Goal: Task Accomplishment & Management: Complete application form

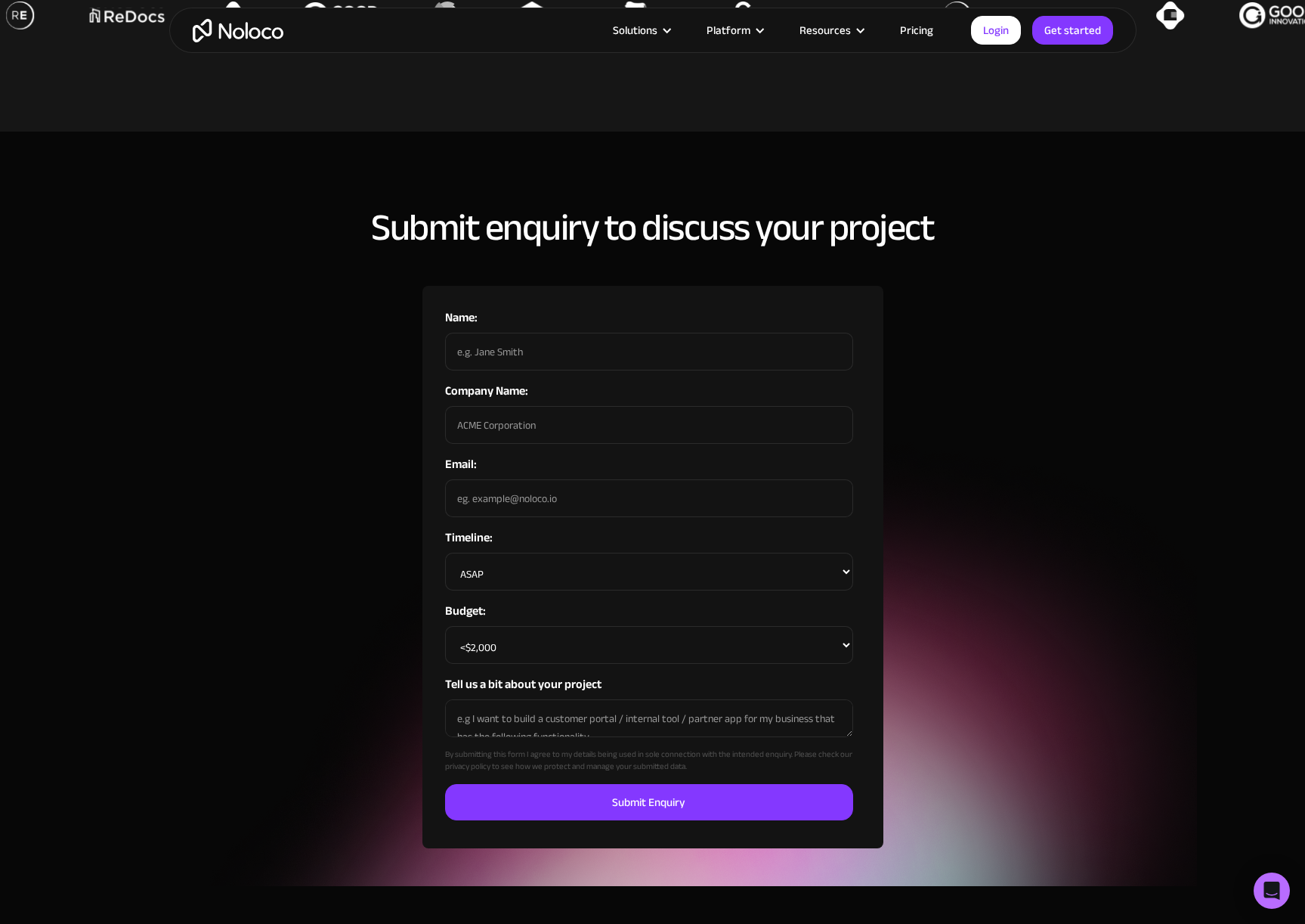
scroll to position [827, 0]
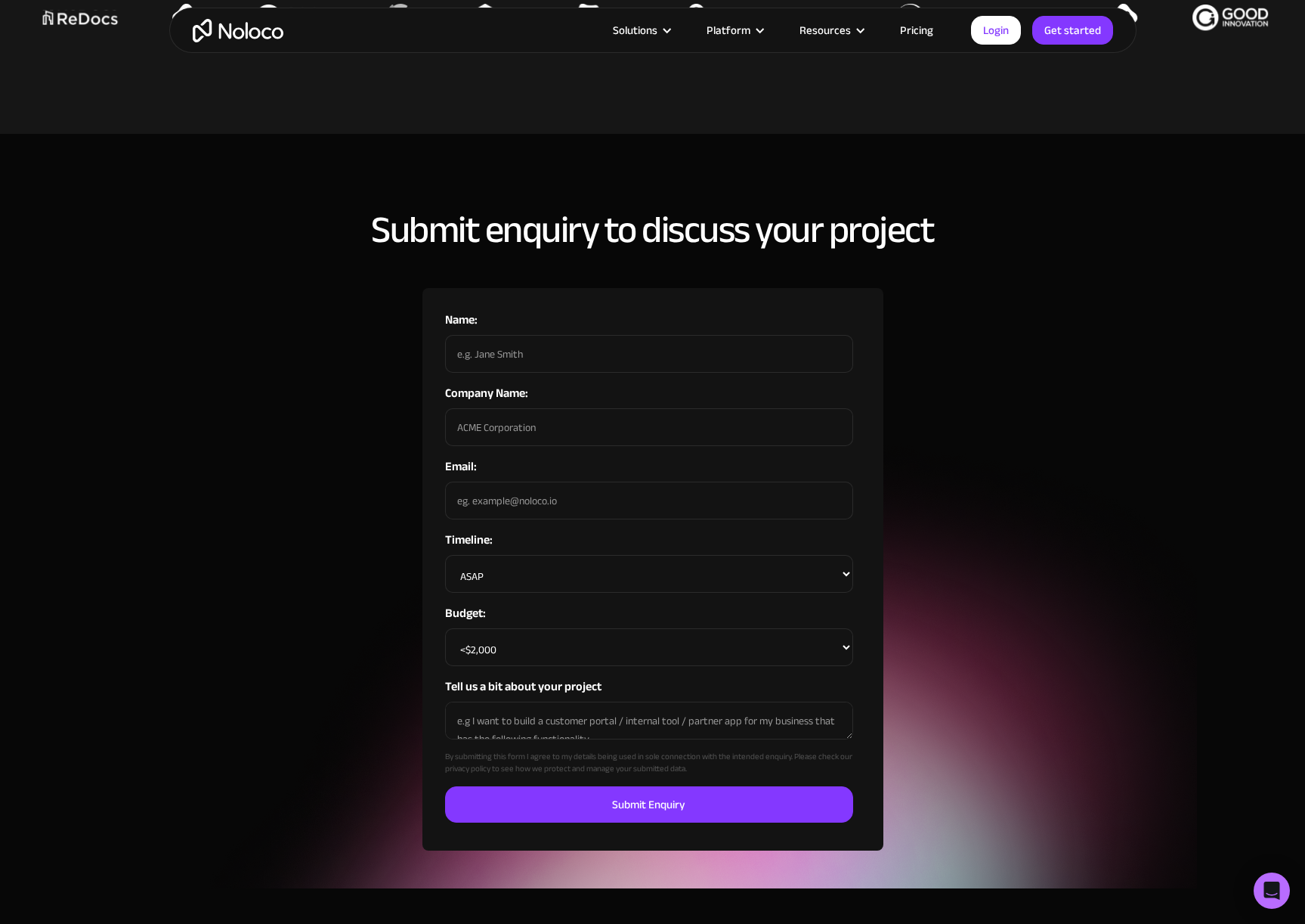
click at [509, 335] on input "Name:" at bounding box center [649, 353] width 408 height 38
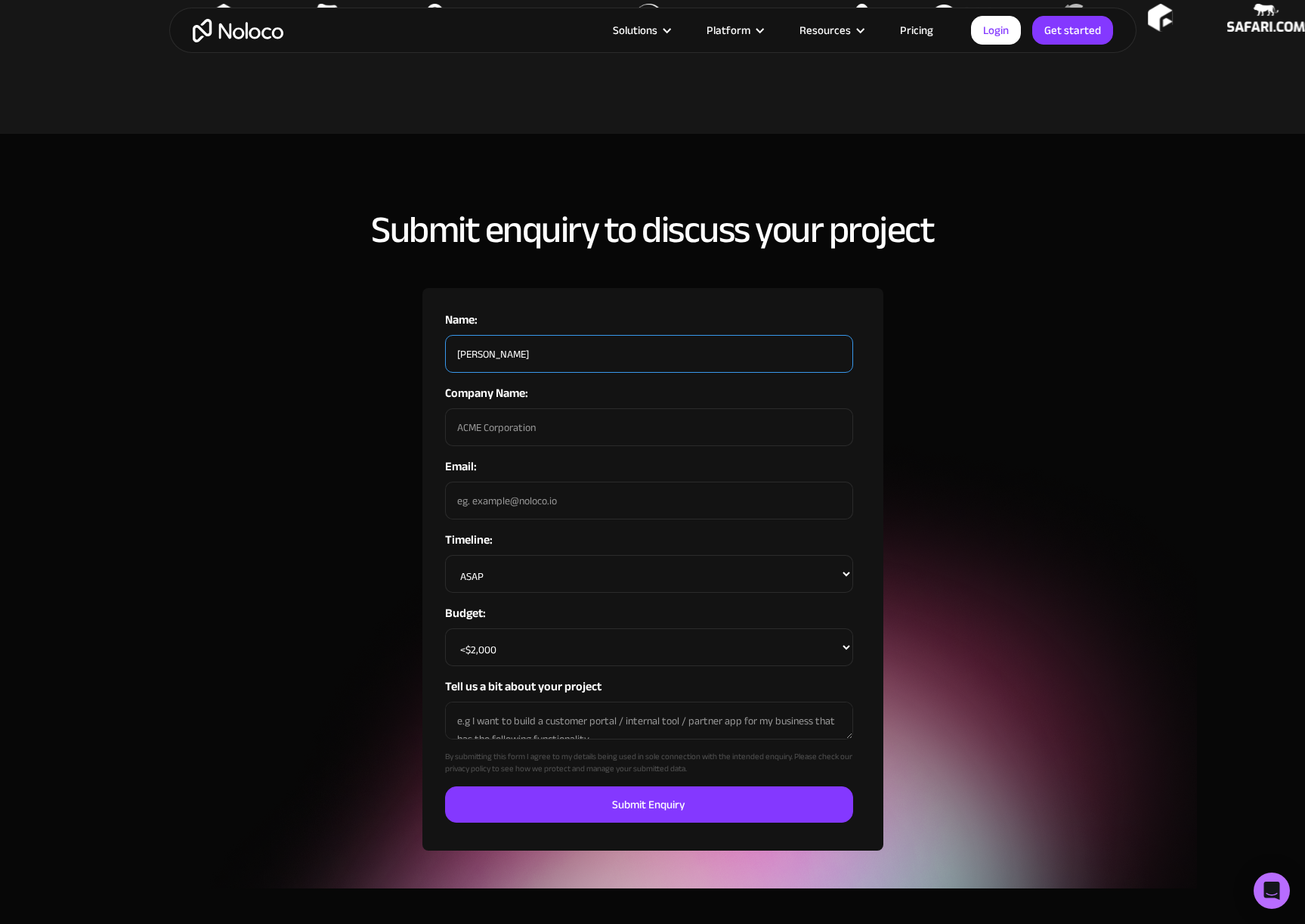
type input "[PERSON_NAME]"
click at [358, 411] on div "Submit enquiry to discuss your project Name: [PERSON_NAME] Company Name: Email:…" at bounding box center [652, 530] width 967 height 641
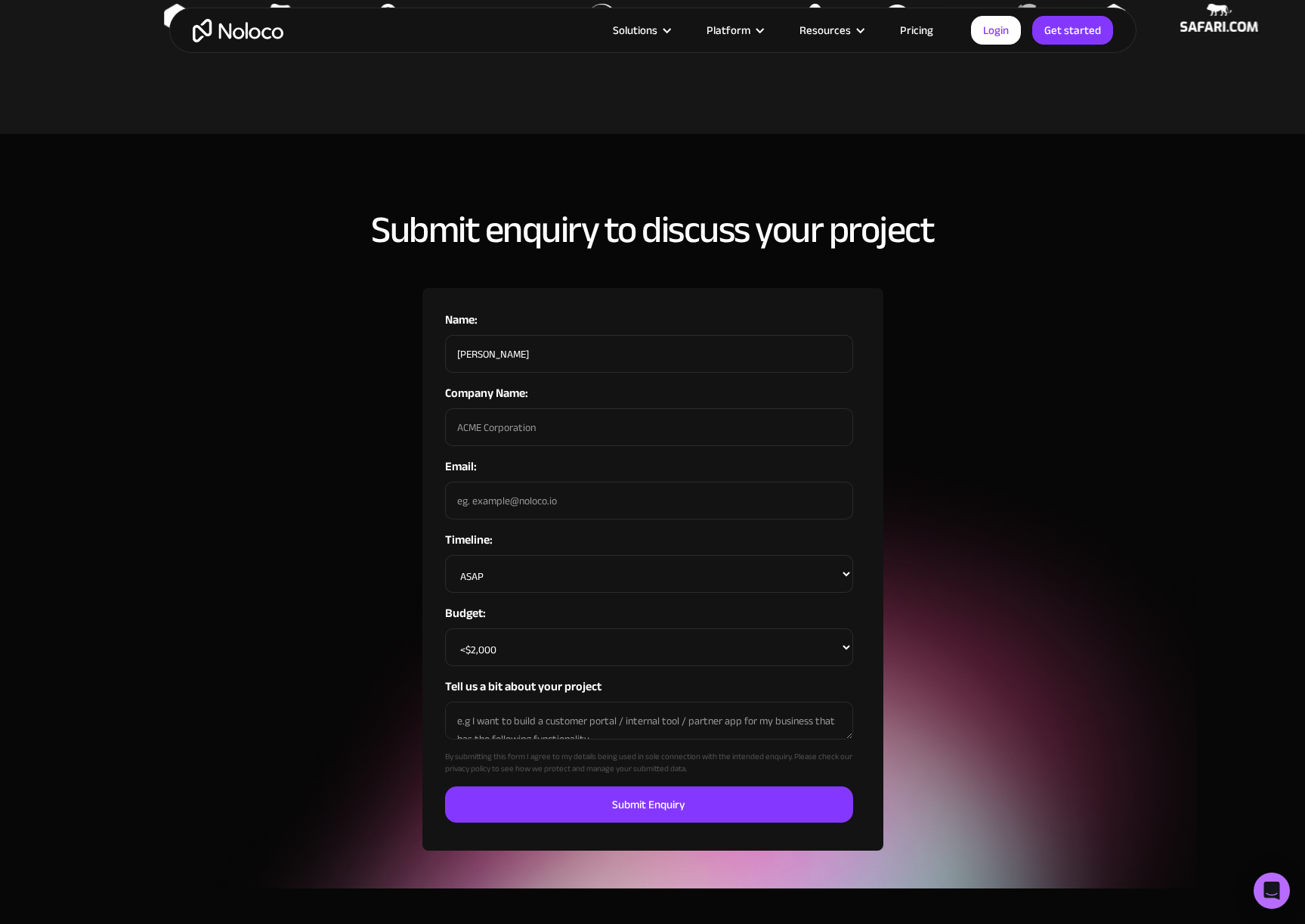
click at [496, 410] on input "Company Name:" at bounding box center [649, 427] width 408 height 38
type input "LUMA ESSENCE INC."
click at [274, 510] on div "Submit enquiry to discuss your project Name: [PERSON_NAME] Company Name: LUMA E…" at bounding box center [652, 530] width 967 height 641
click at [554, 484] on input "[EMAIL_ADDRESS][DOMAIN_NAME]" at bounding box center [649, 500] width 408 height 38
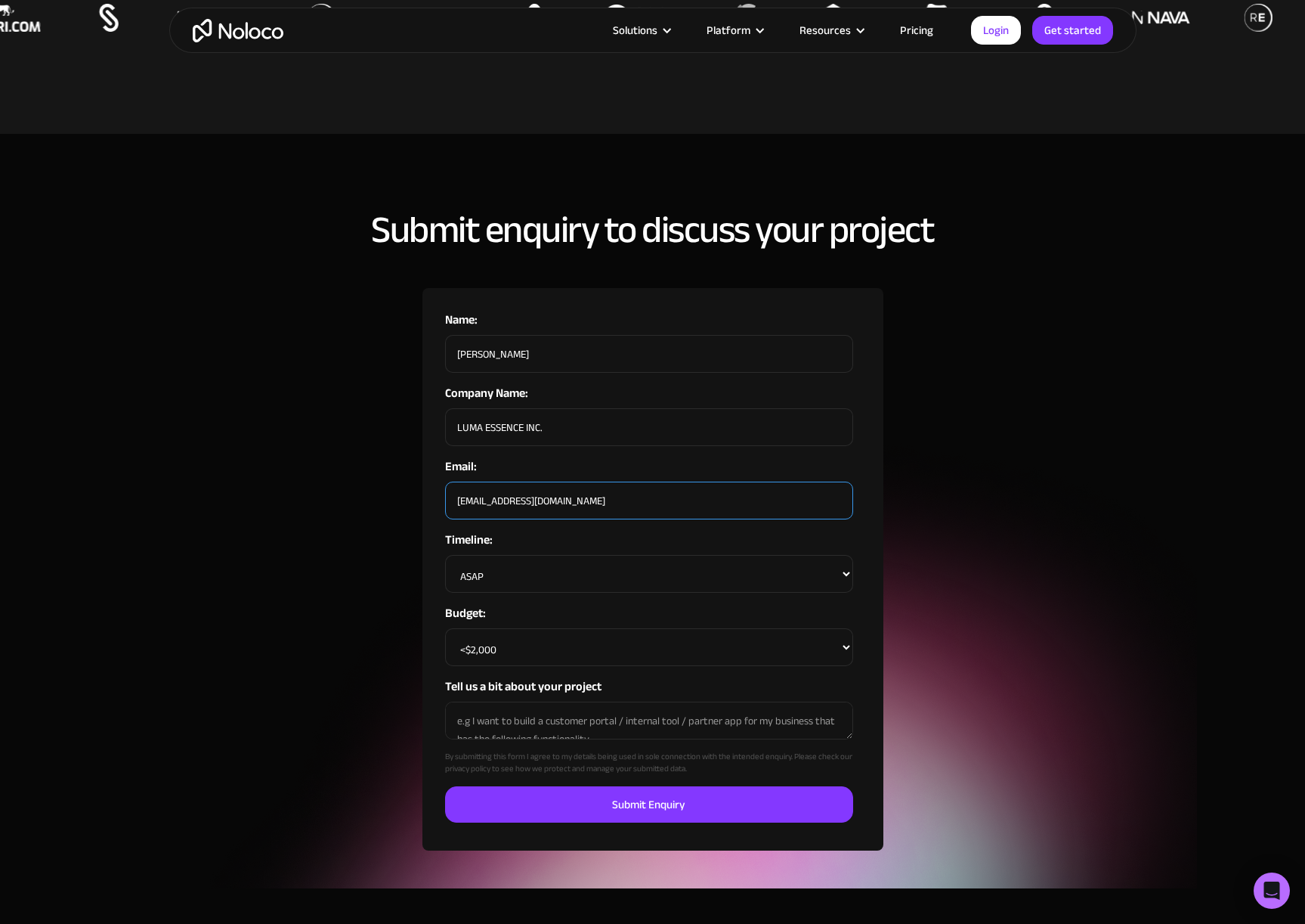
drag, startPoint x: 571, startPoint y: 483, endPoint x: 424, endPoint y: 483, distance: 147.0
click at [424, 483] on div "Name: [PERSON_NAME] Company Name: LUMA ESSENCE INC. Email: [EMAIL_ADDRESS][DOMA…" at bounding box center [652, 568] width 461 height 562
type input "[EMAIL_ADDRESS][DOMAIN_NAME]"
click at [526, 628] on select "<$2,000 $2,000 - $5,000 $5,000 - $10,000 $10,000 - $20,000 $20,000 - $50,000 $5…" at bounding box center [649, 646] width 408 height 38
click at [445, 628] on select "<$2,000 $2,000 - $5,000 $5,000 - $10,000 $10,000 - $20,000 $20,000 - $50,000 $5…" at bounding box center [649, 646] width 408 height 38
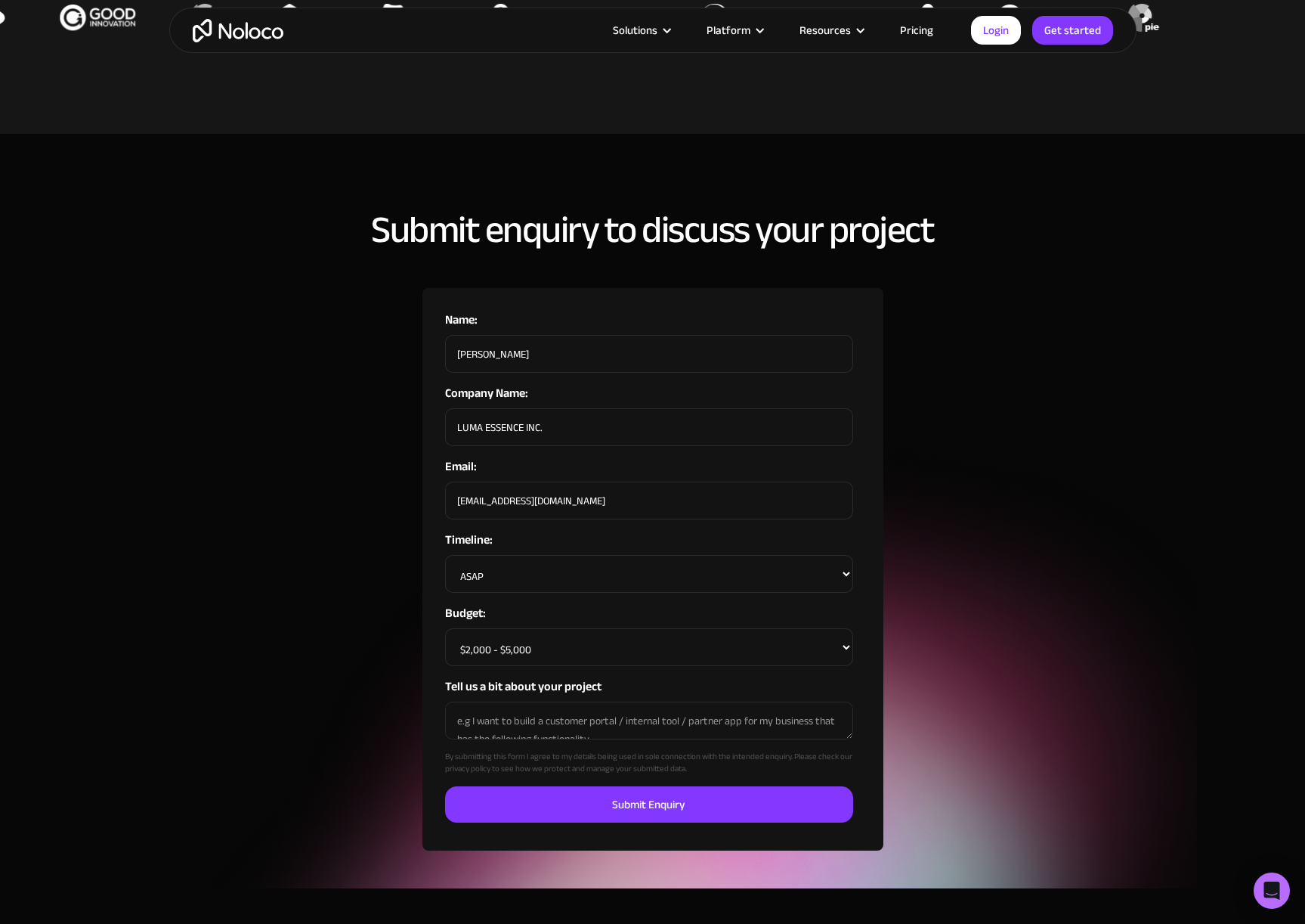
click at [548, 630] on select "<$2,000 $2,000 - $5,000 $5,000 - $10,000 $10,000 - $20,000 $20,000 - $50,000 $5…" at bounding box center [649, 646] width 408 height 38
click at [445, 628] on select "<$2,000 $2,000 - $5,000 $5,000 - $10,000 $10,000 - $20,000 $20,000 - $50,000 $5…" at bounding box center [649, 646] width 408 height 38
click at [956, 623] on div "Submit enquiry to discuss your project Name: [PERSON_NAME] Company Name: LUMA E…" at bounding box center [652, 530] width 967 height 641
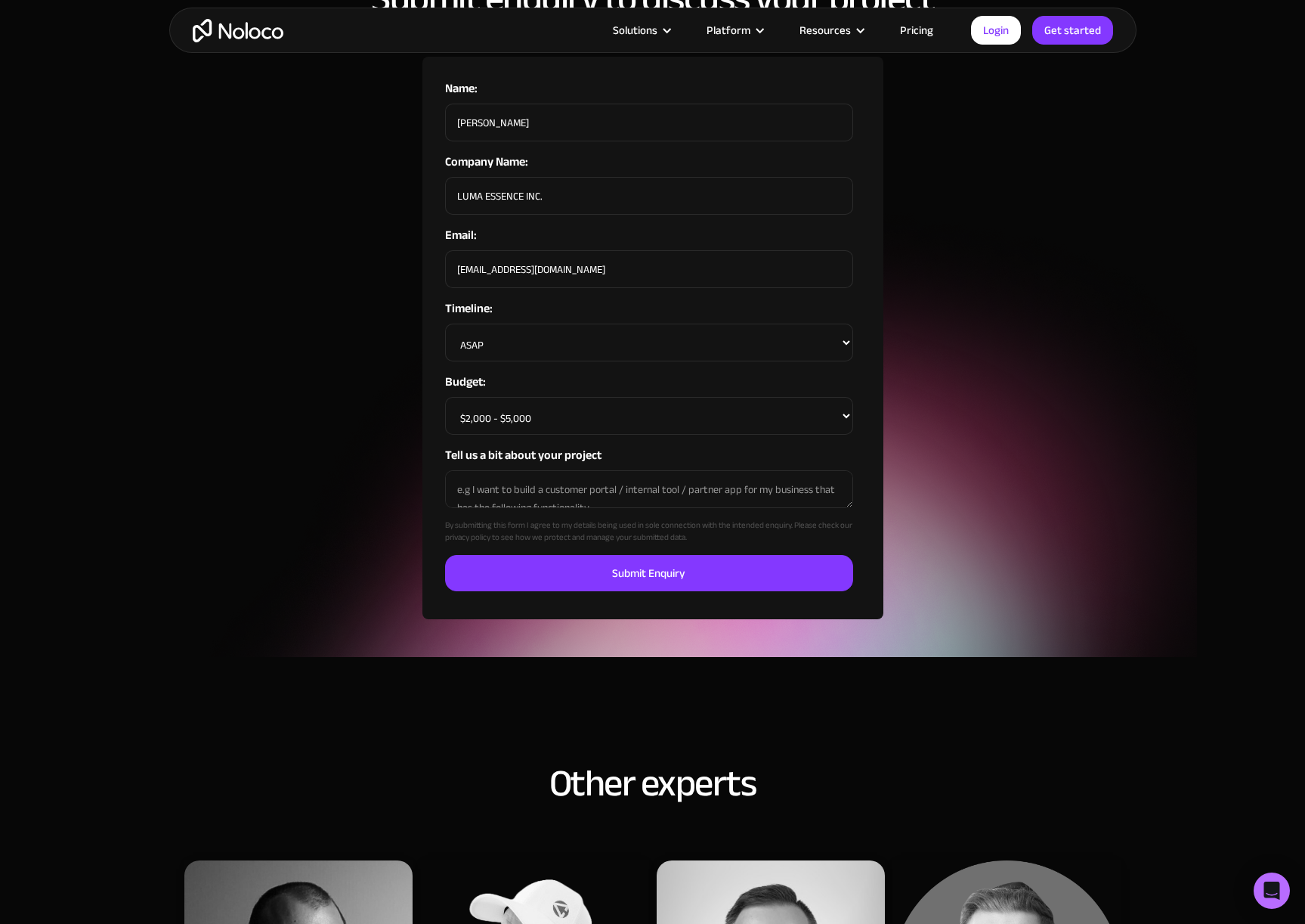
scroll to position [1060, 0]
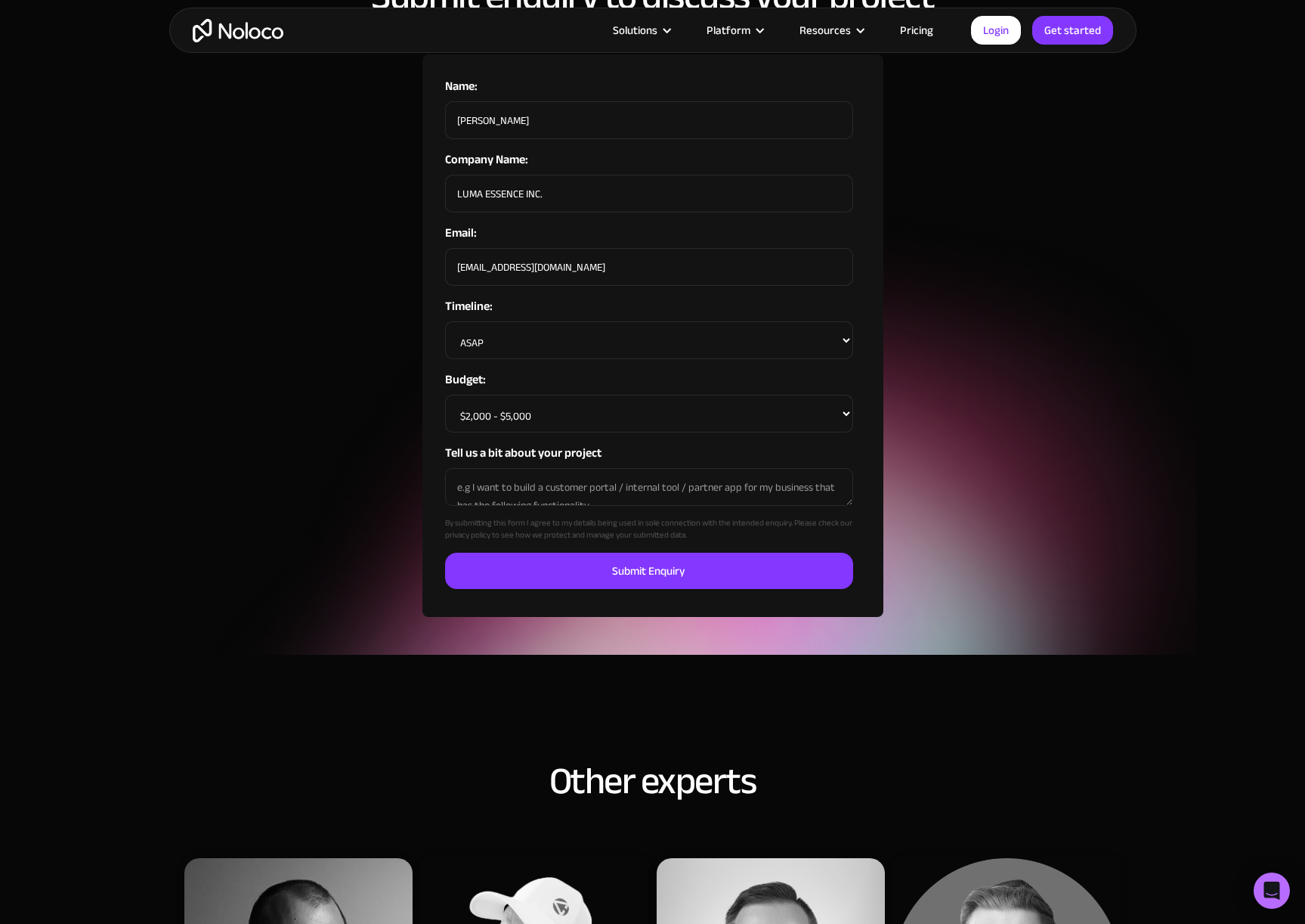
click at [545, 396] on select "<$2,000 $2,000 - $5,000 $5,000 - $10,000 $10,000 - $20,000 $20,000 - $50,000 $5…" at bounding box center [649, 413] width 408 height 38
select select "<$2,000"
click at [445, 394] on select "<$2,000 $2,000 - $5,000 $5,000 - $10,000 $10,000 - $20,000 $20,000 - $50,000 $5…" at bounding box center [649, 413] width 408 height 38
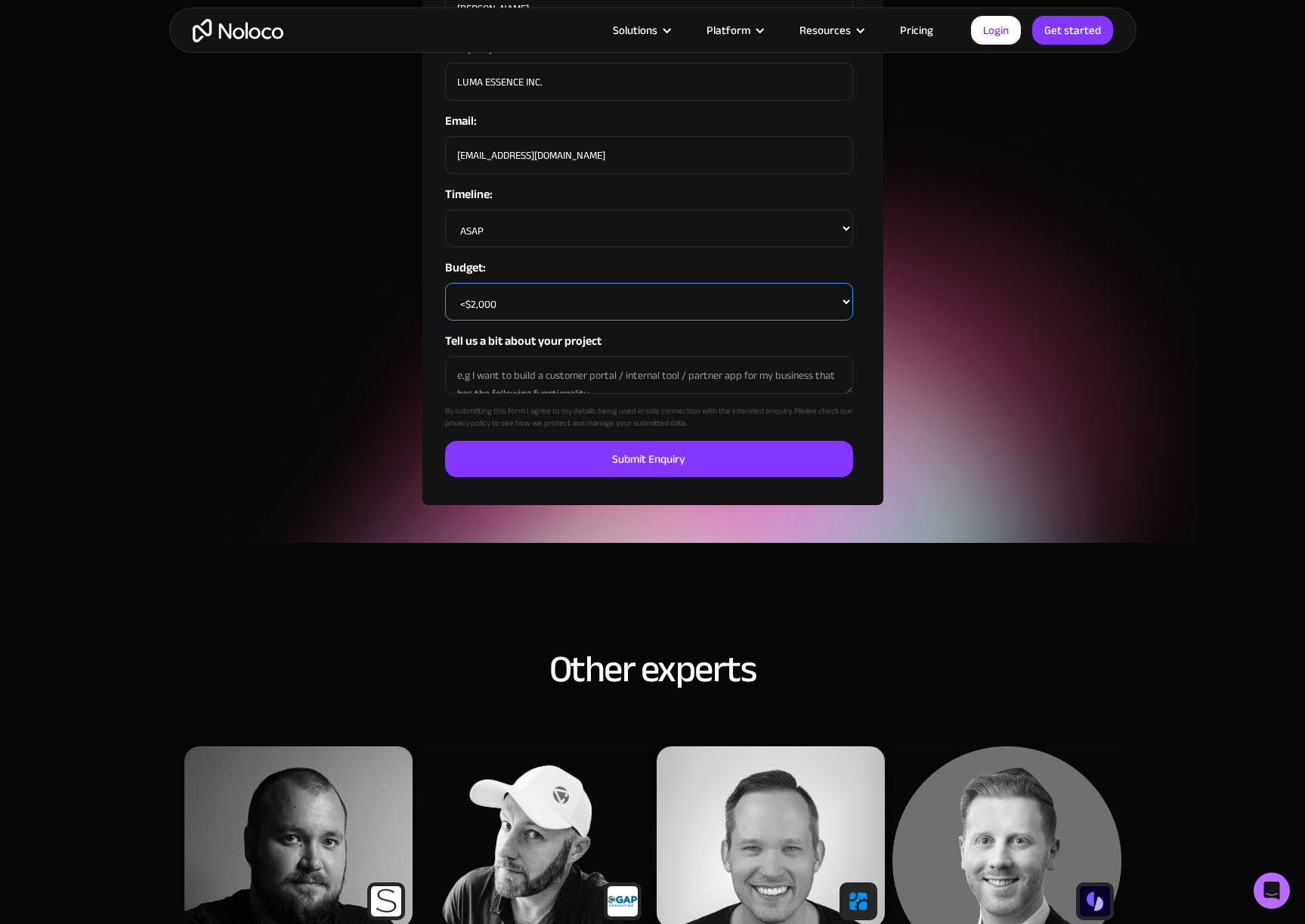
scroll to position [1222, 0]
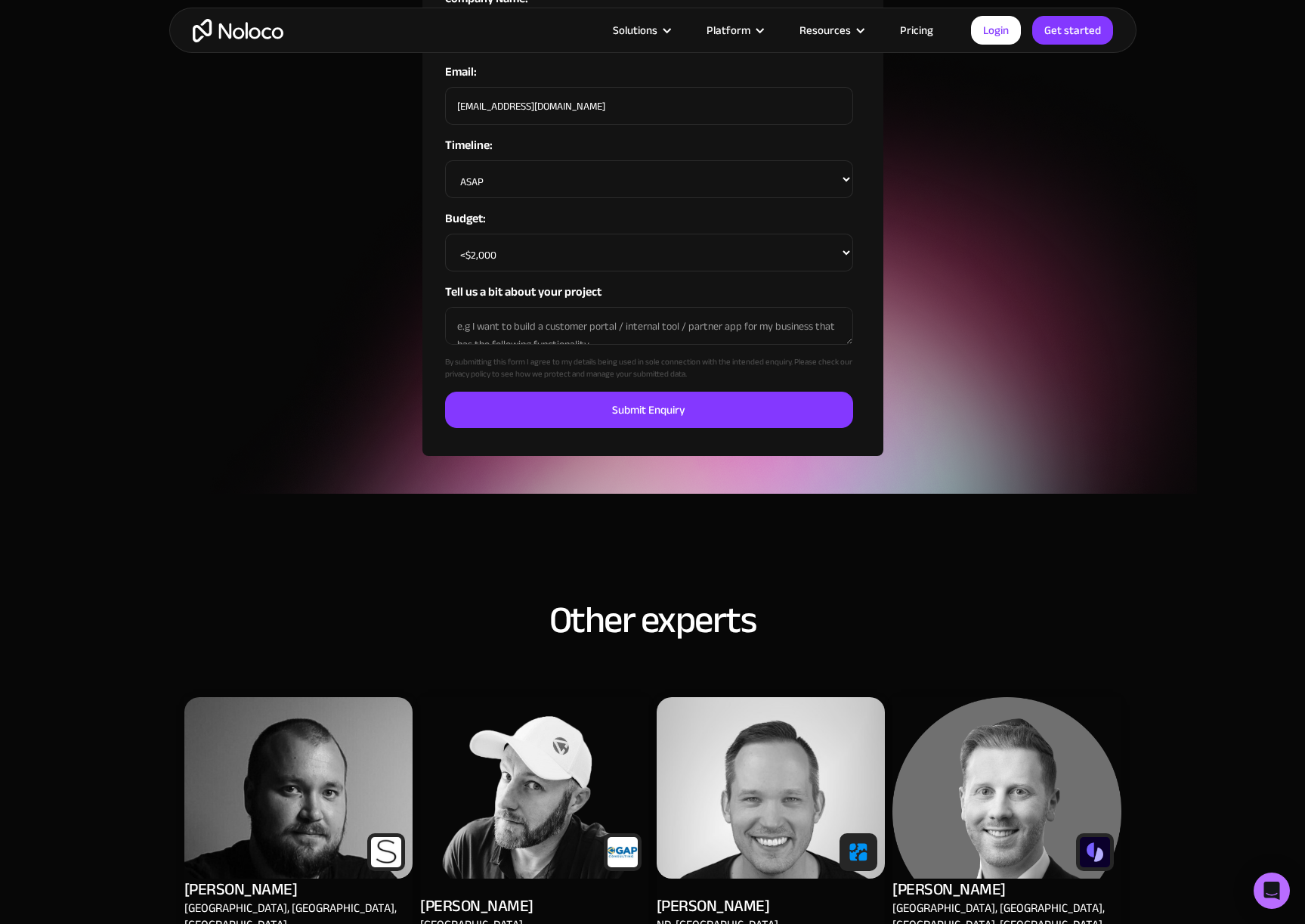
click at [592, 313] on textarea "Tell us a bit about your project" at bounding box center [649, 326] width 408 height 38
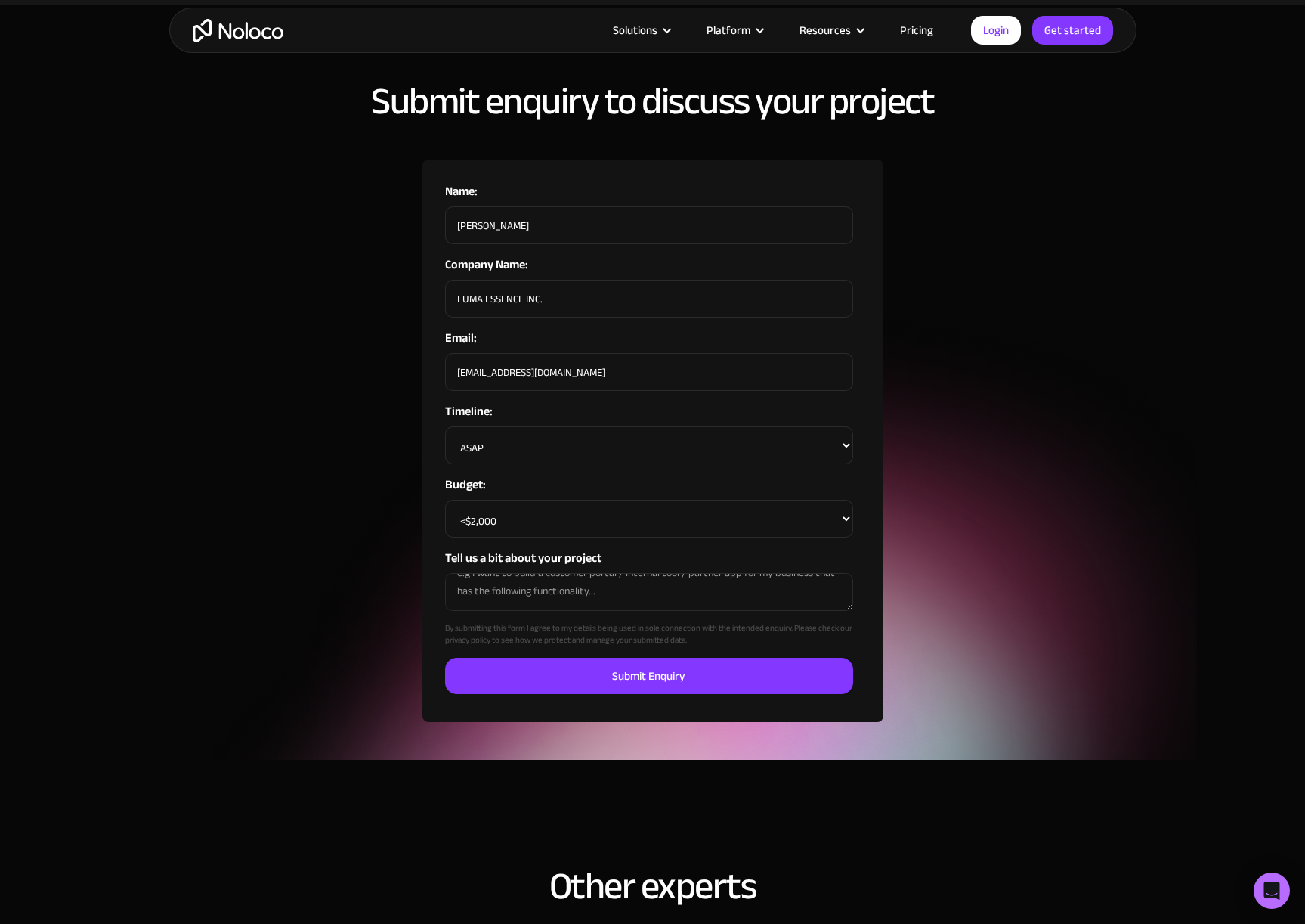
scroll to position [972, 0]
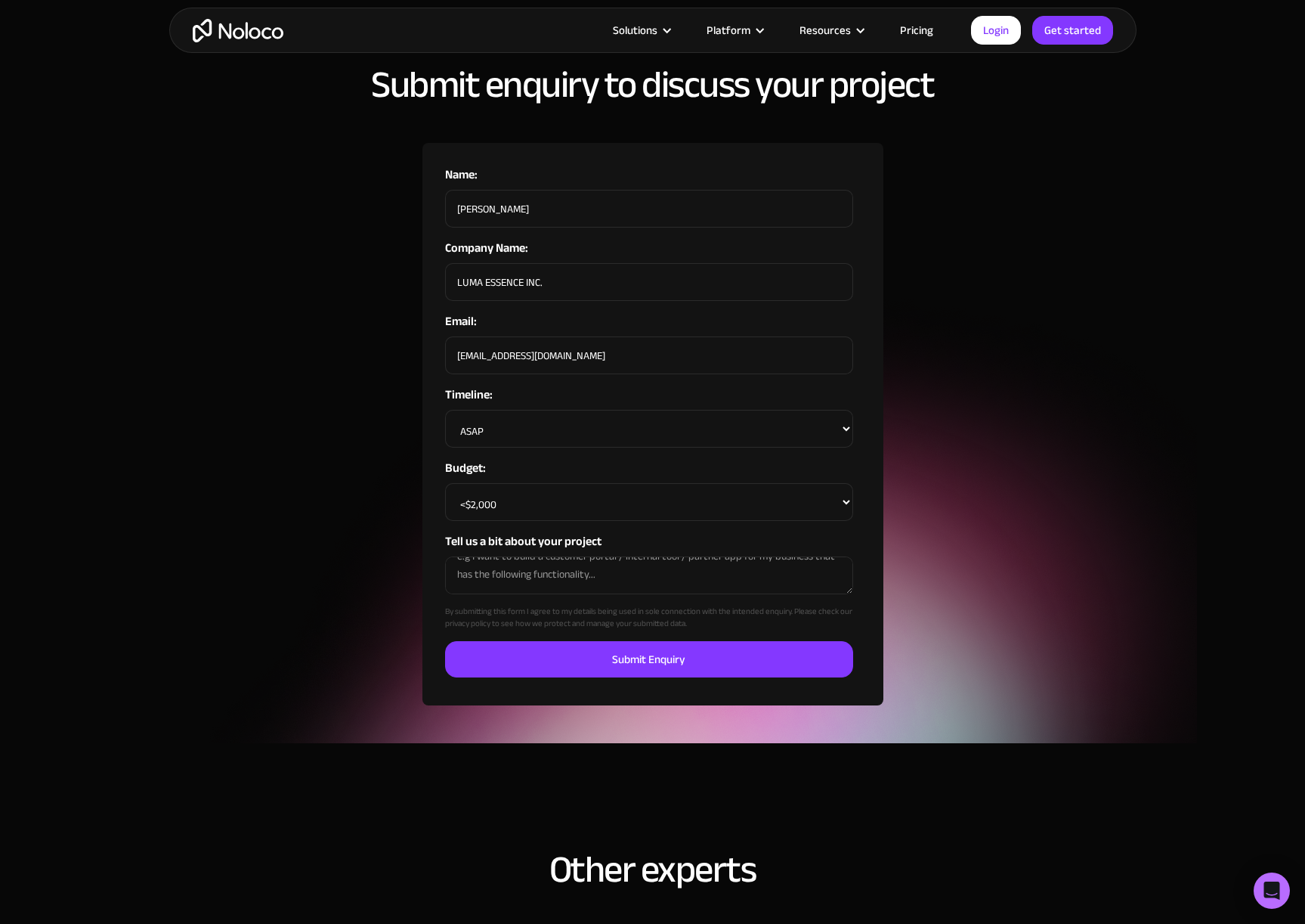
paste textarea "This quoting system is not a complex software build. It’s a business-ready quot…"
click at [457, 556] on textarea "This quoting system is not a complex software build. It’s a business-ready quot…" at bounding box center [649, 575] width 408 height 38
paste textarea "Airtable + Noloco Quoting System"
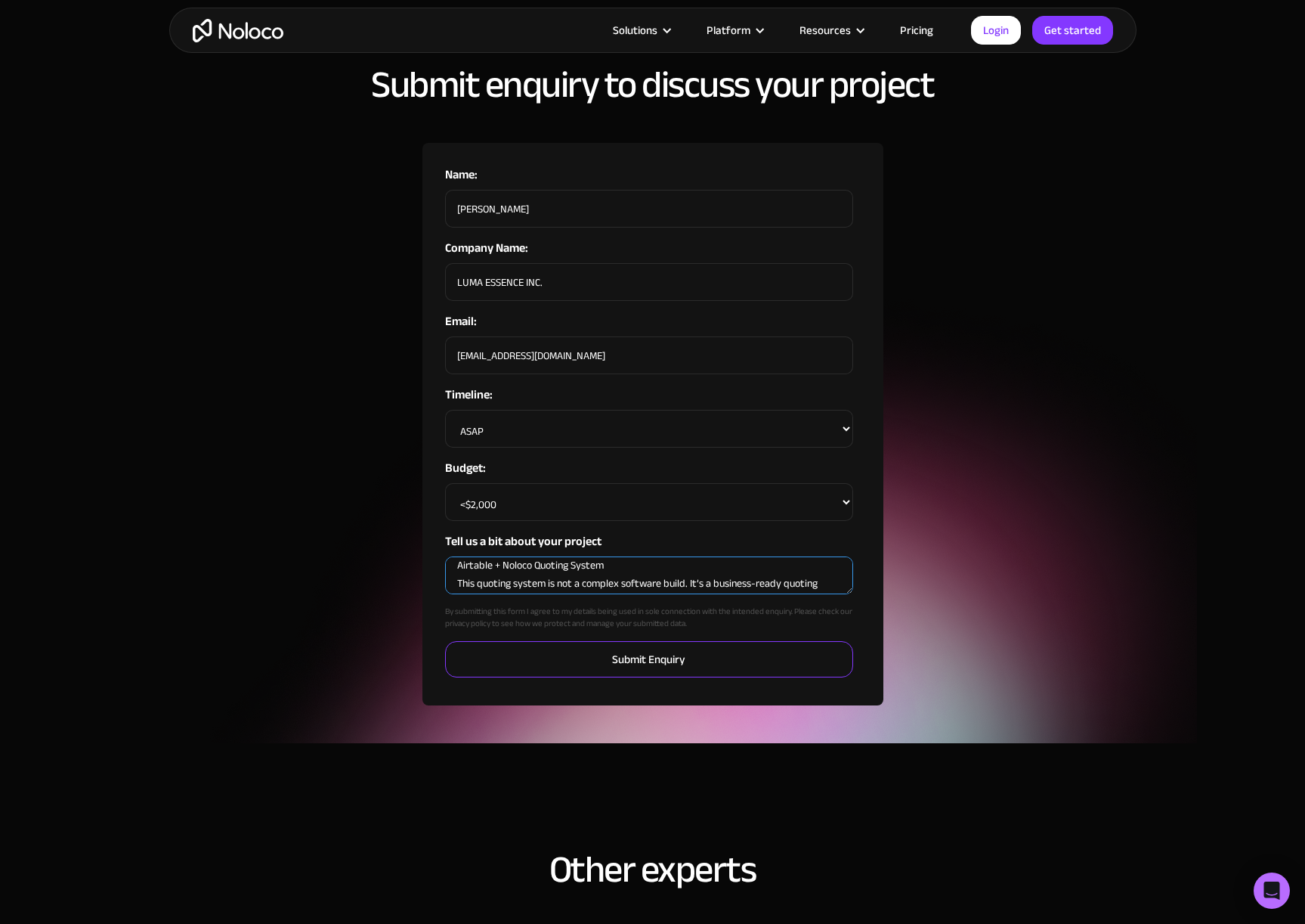
type textarea "Airtable + Noloco Quoting System This quoting system is not a complex software …"
click at [641, 642] on input "Submit Enquiry" at bounding box center [649, 659] width 408 height 36
type input "Please wait..."
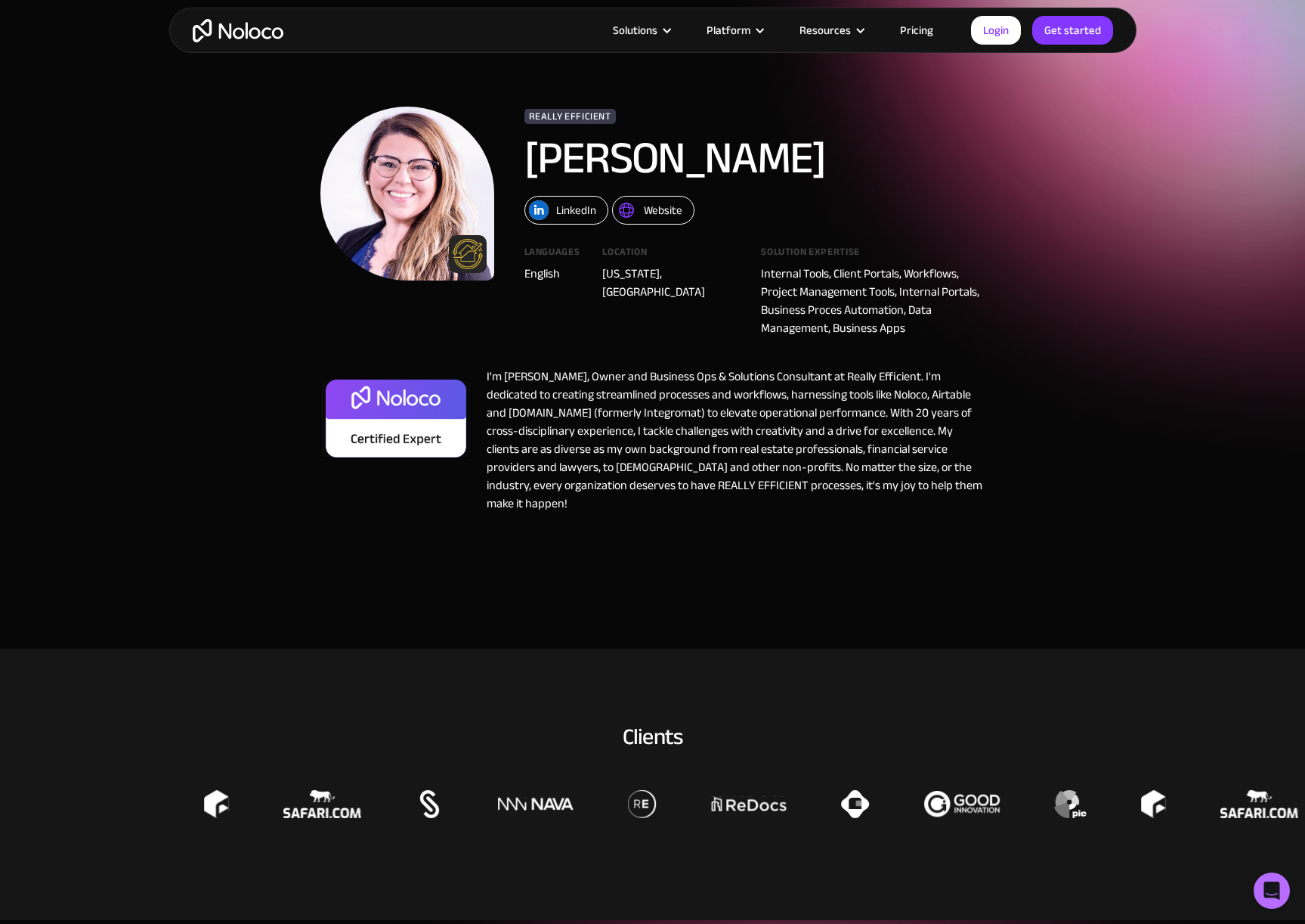
scroll to position [42, 0]
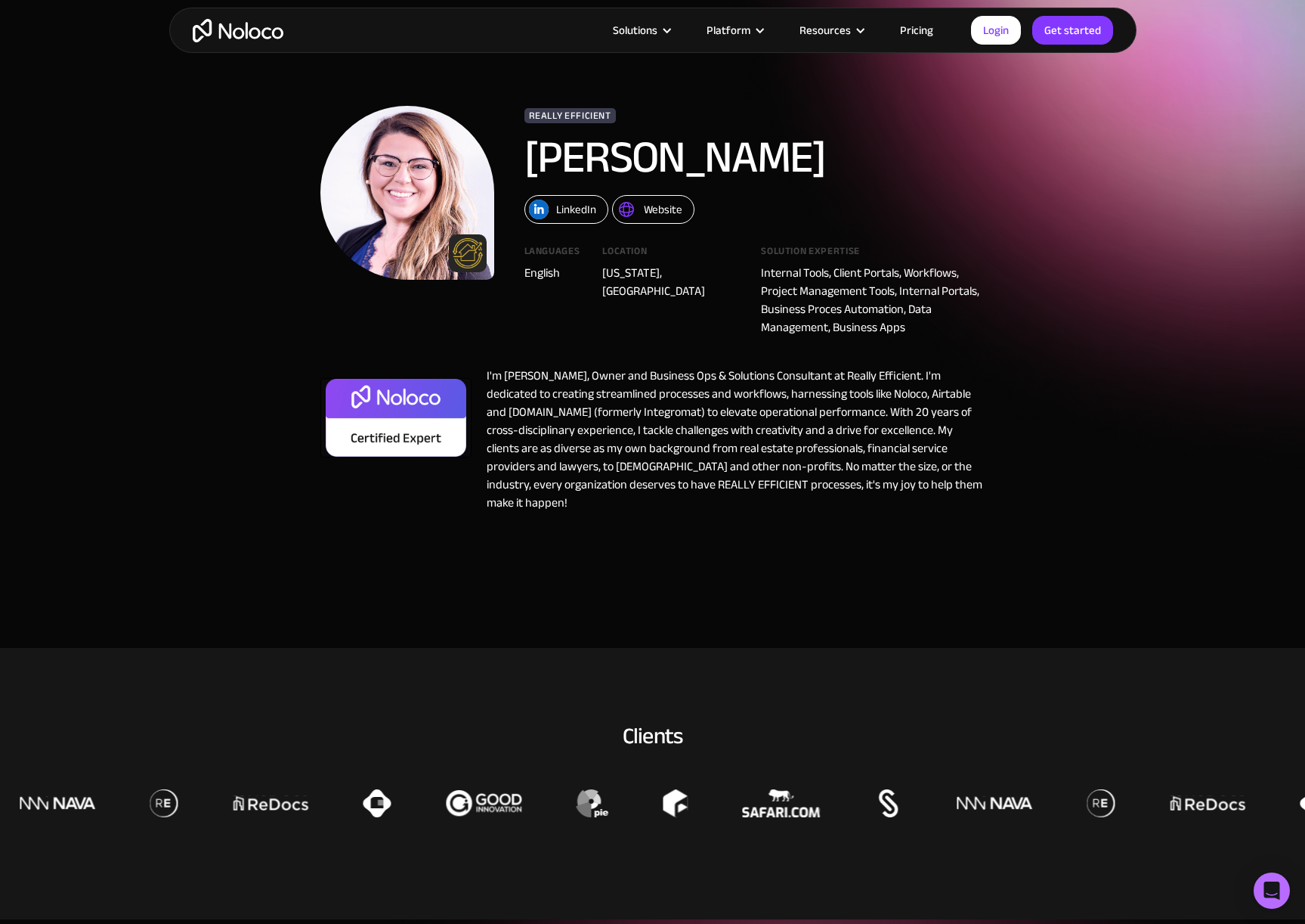
click at [659, 206] on div "Website" at bounding box center [663, 209] width 39 height 19
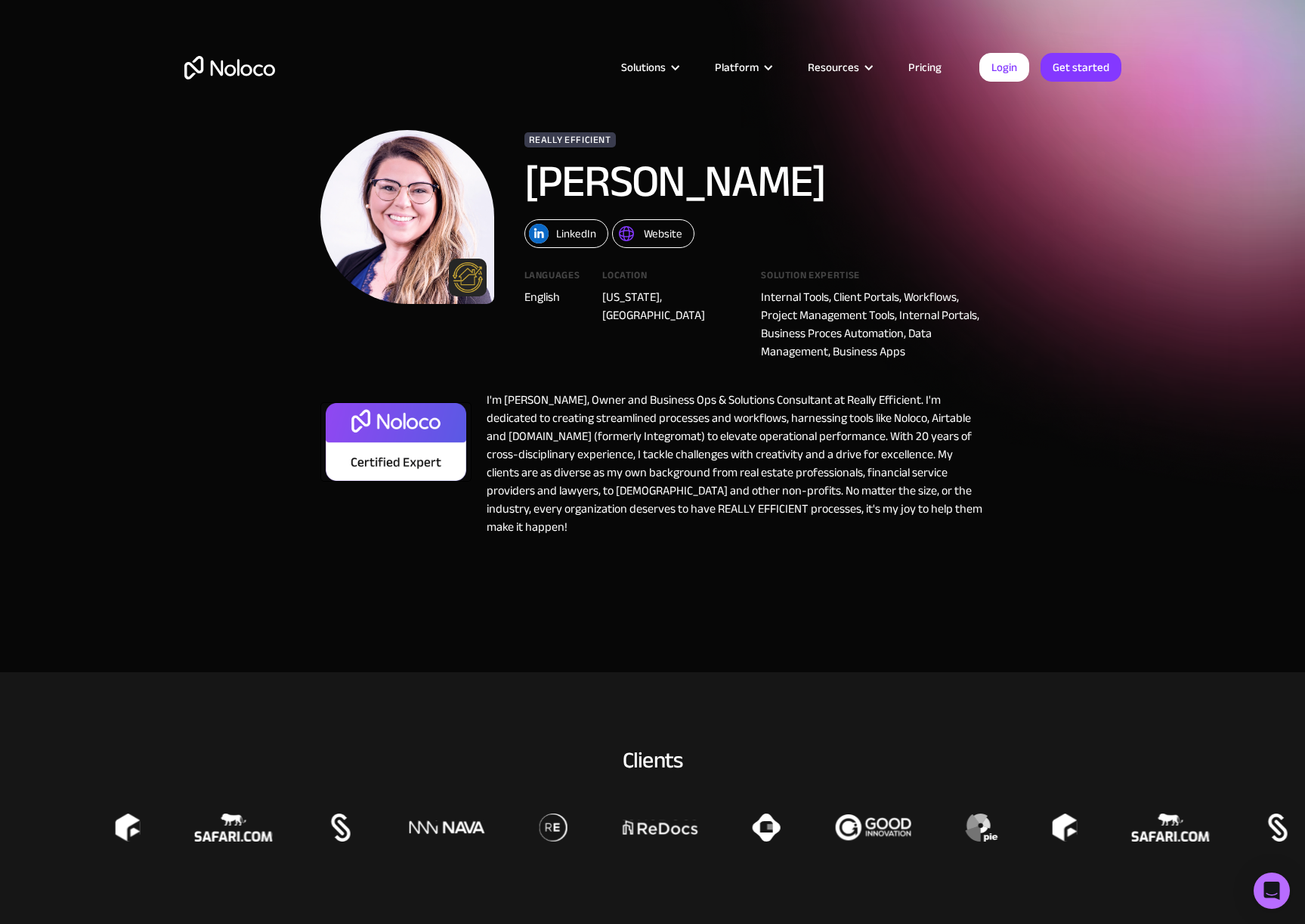
scroll to position [0, 0]
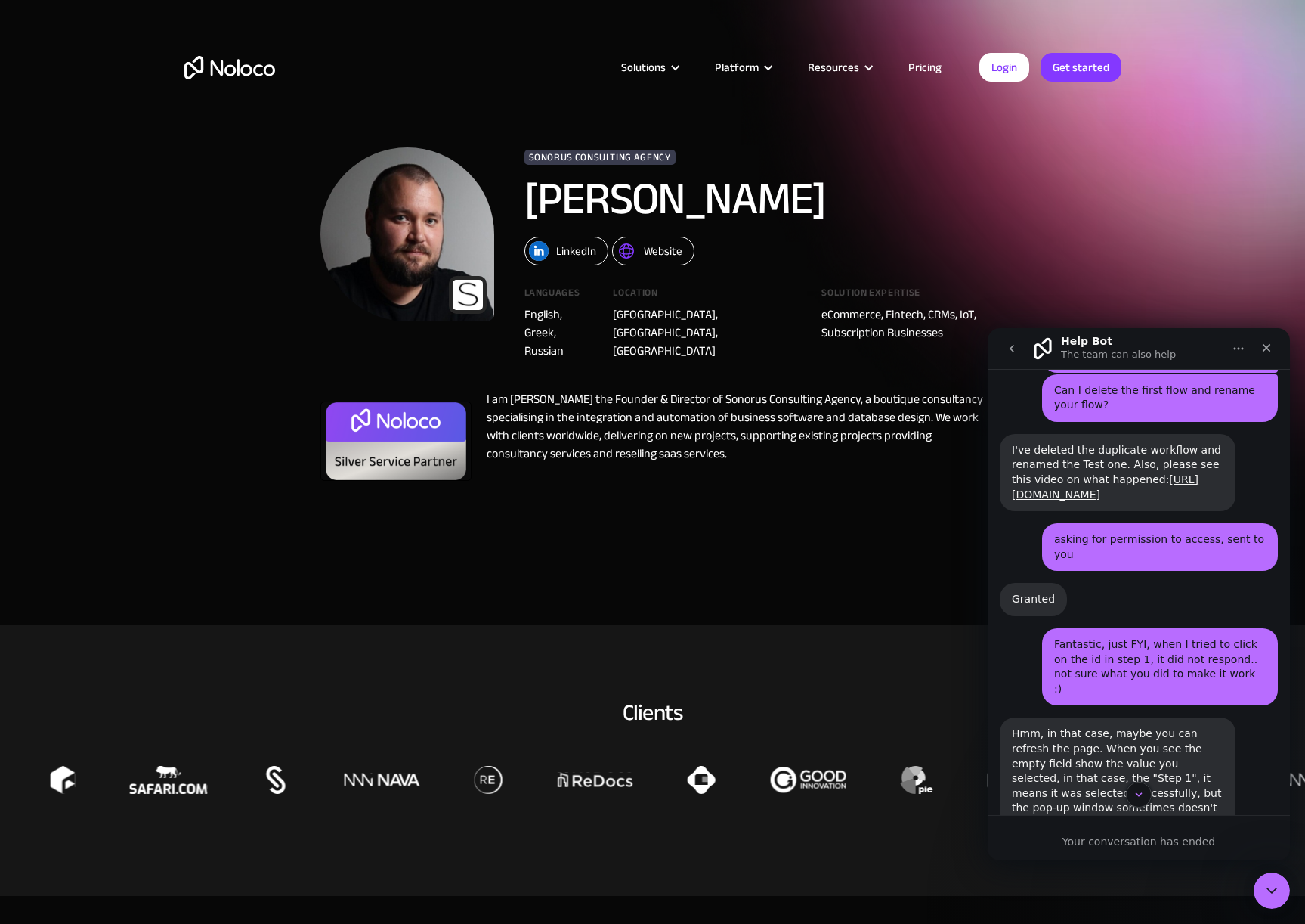
scroll to position [5754, 0]
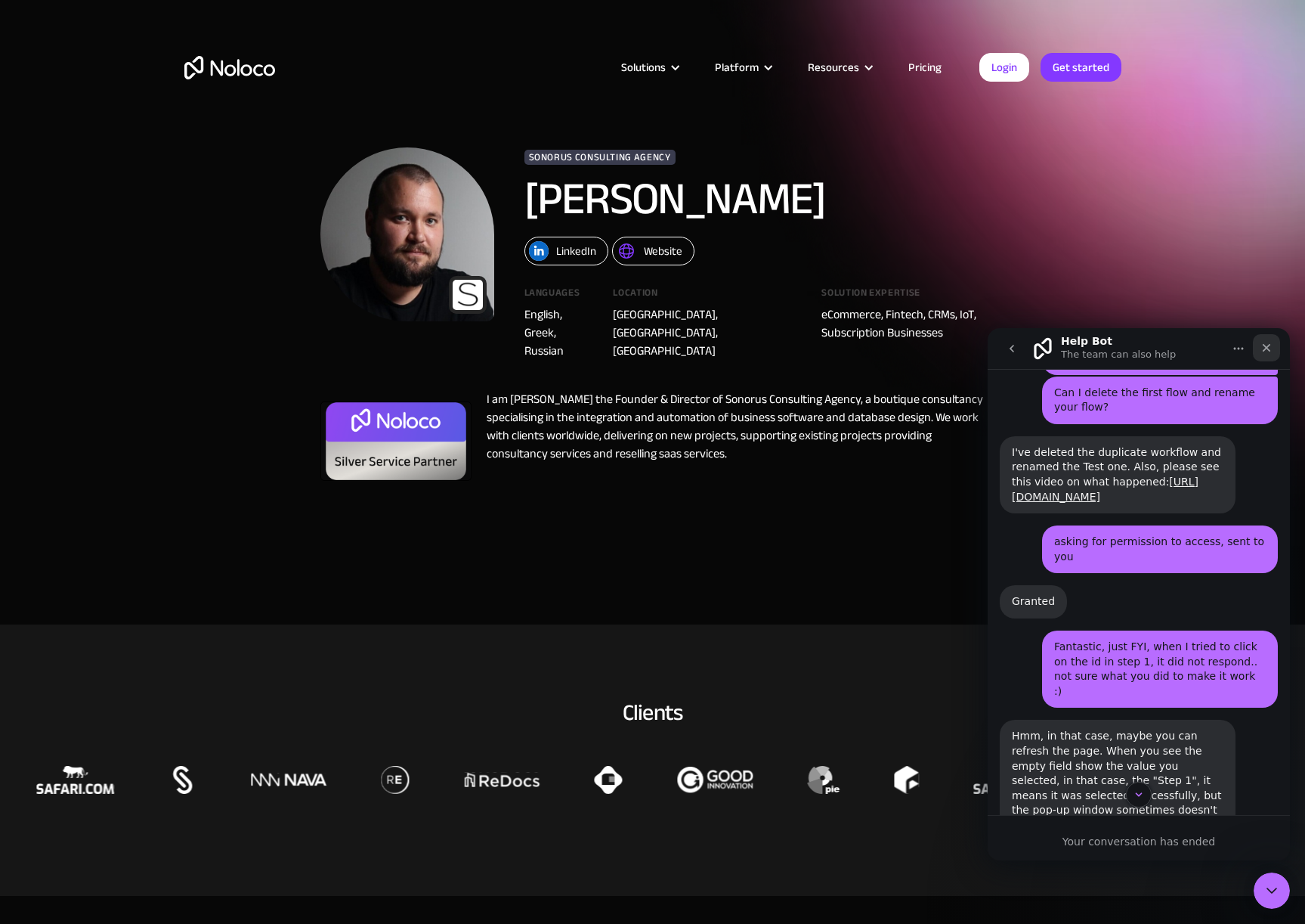
click at [1269, 349] on icon "Close" at bounding box center [1267, 348] width 12 height 12
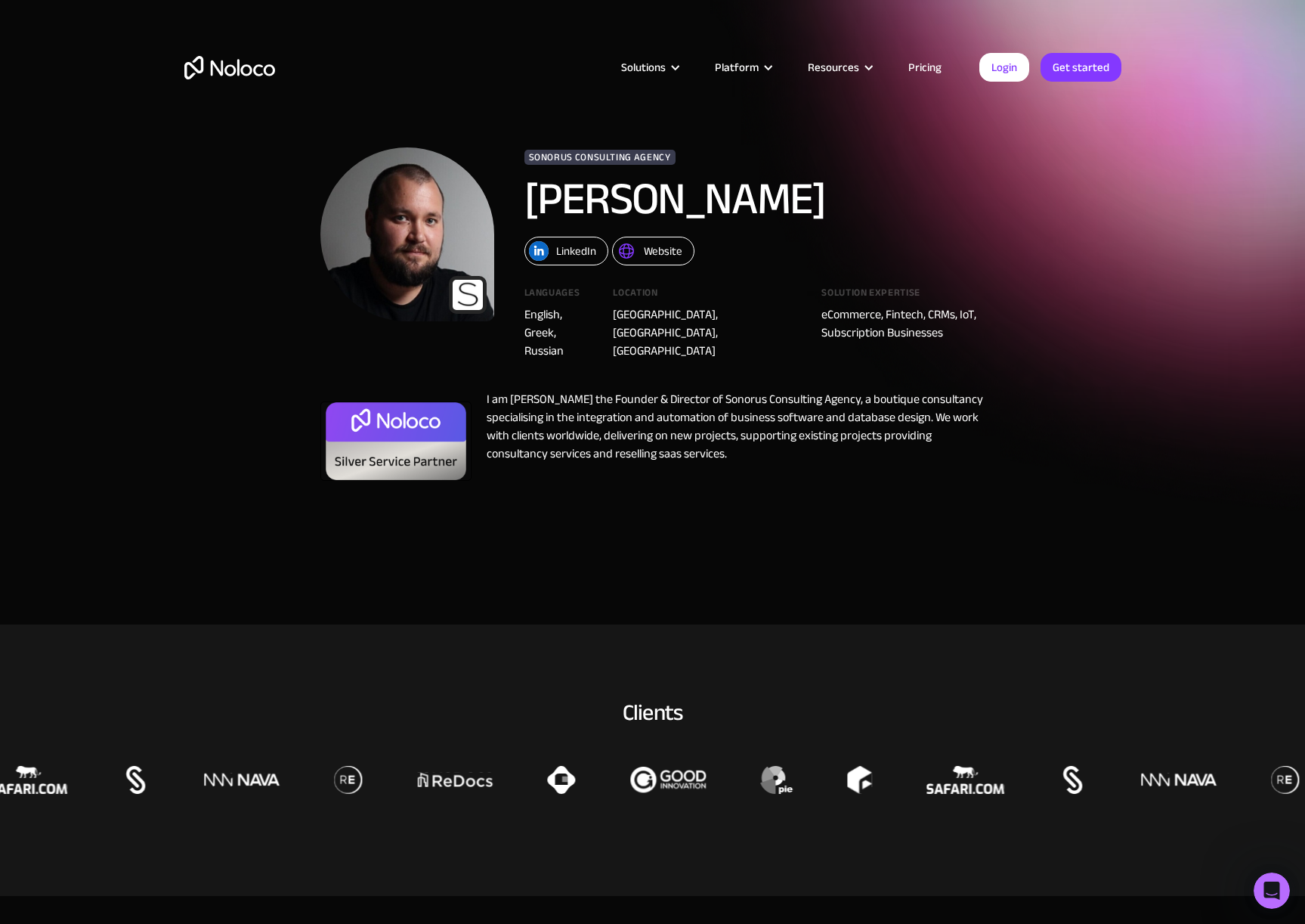
scroll to position [6410, 0]
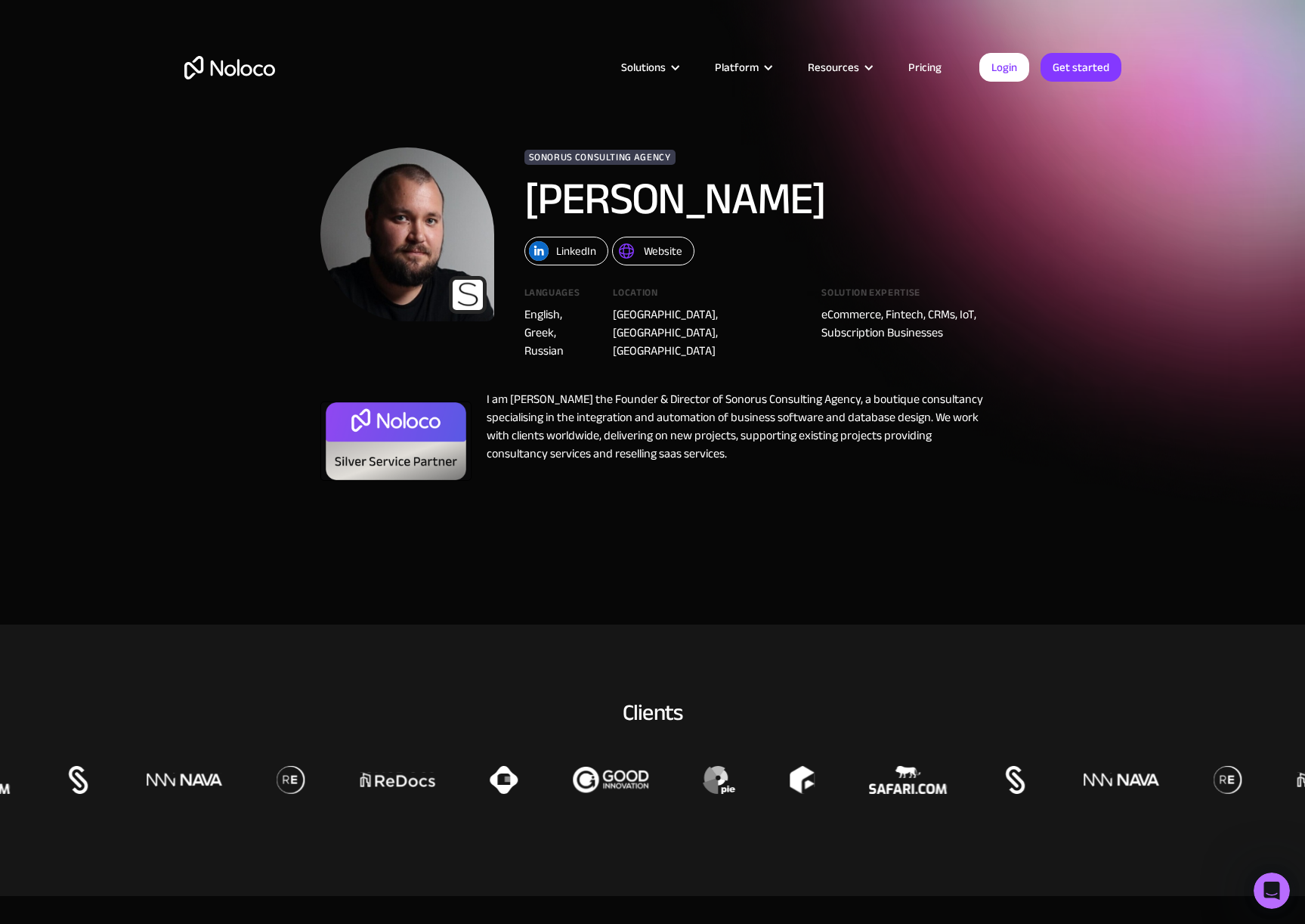
click at [665, 249] on div "Website" at bounding box center [663, 251] width 39 height 19
